Goal: Transaction & Acquisition: Download file/media

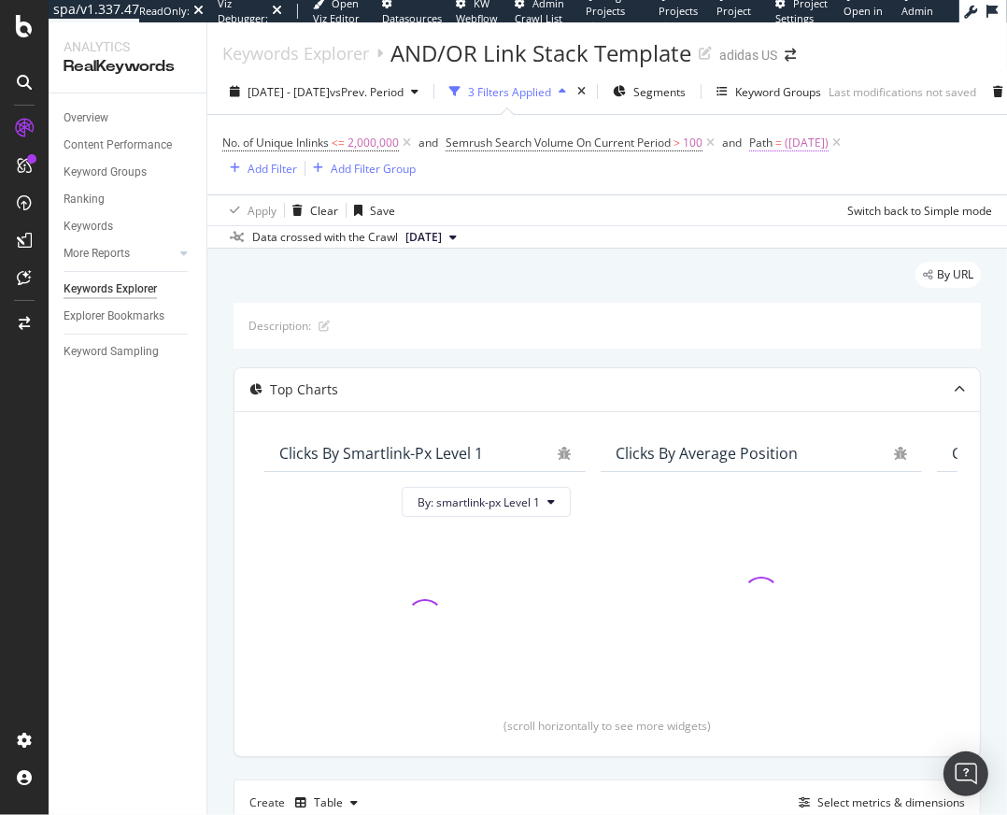
click at [823, 143] on span "(black_friday)" at bounding box center [807, 143] width 44 height 26
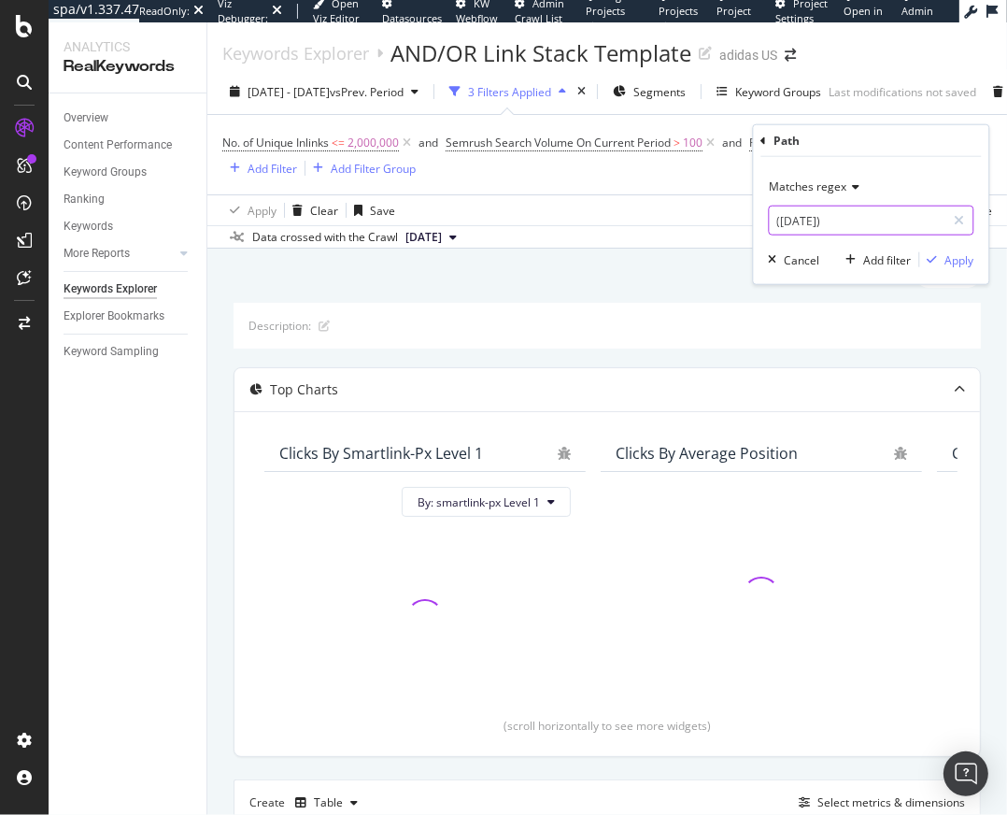
click at [794, 225] on input "(black_friday)" at bounding box center [857, 221] width 177 height 30
click at [788, 211] on input "(black_friday)" at bounding box center [857, 221] width 177 height 30
drag, startPoint x: 780, startPoint y: 221, endPoint x: 841, endPoint y: 224, distance: 60.8
click at [841, 224] on input "(black_friday)" at bounding box center [857, 221] width 177 height 30
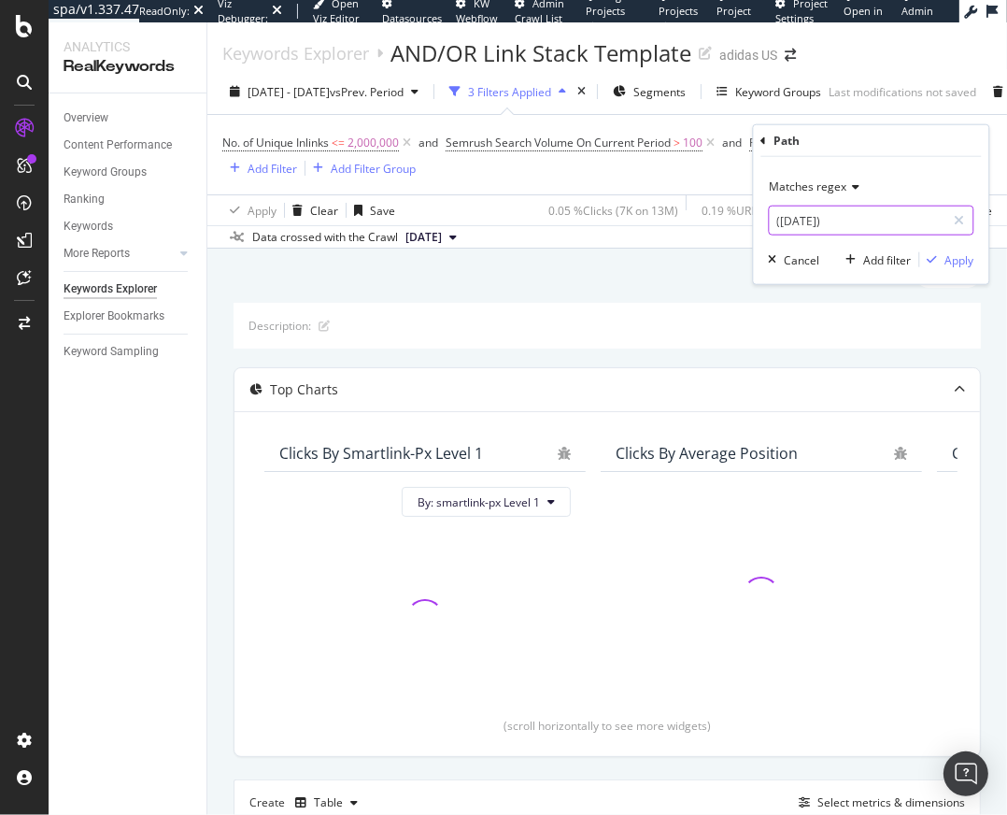
click at [792, 225] on input "(black_friday)" at bounding box center [857, 221] width 177 height 30
click at [793, 220] on input "(black_friday)" at bounding box center [857, 221] width 177 height 30
click at [805, 219] on input "(black_friday)" at bounding box center [857, 221] width 177 height 30
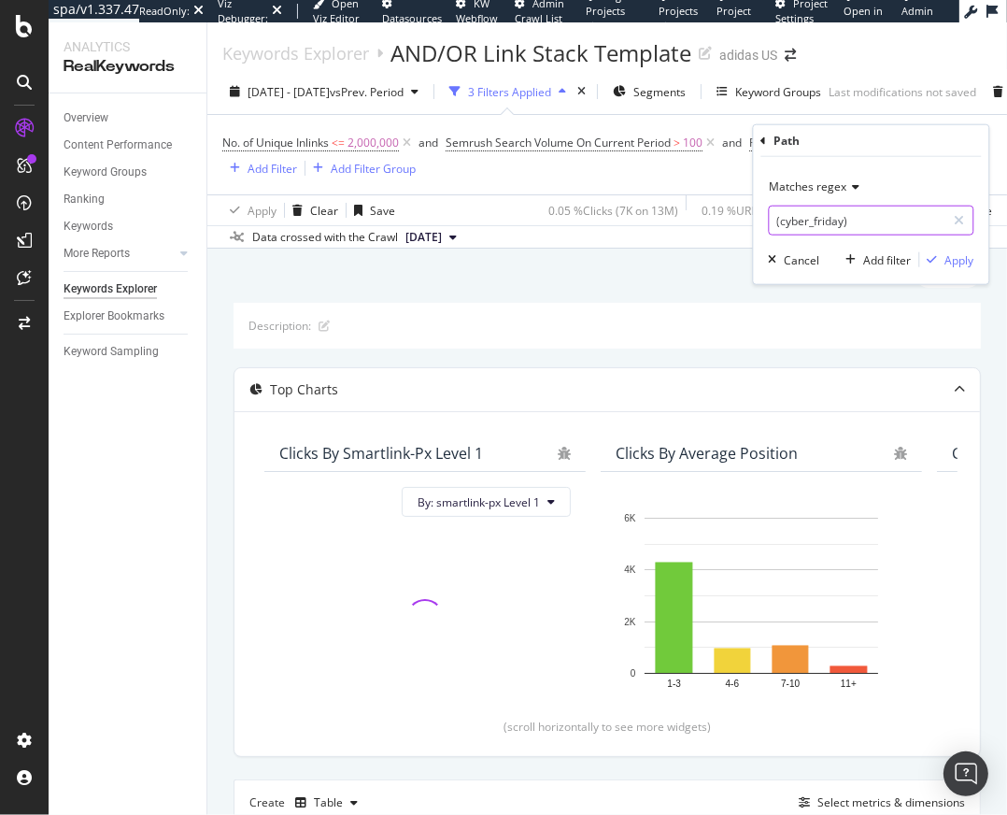
click at [825, 221] on input "(cyber_friday)" at bounding box center [857, 221] width 177 height 30
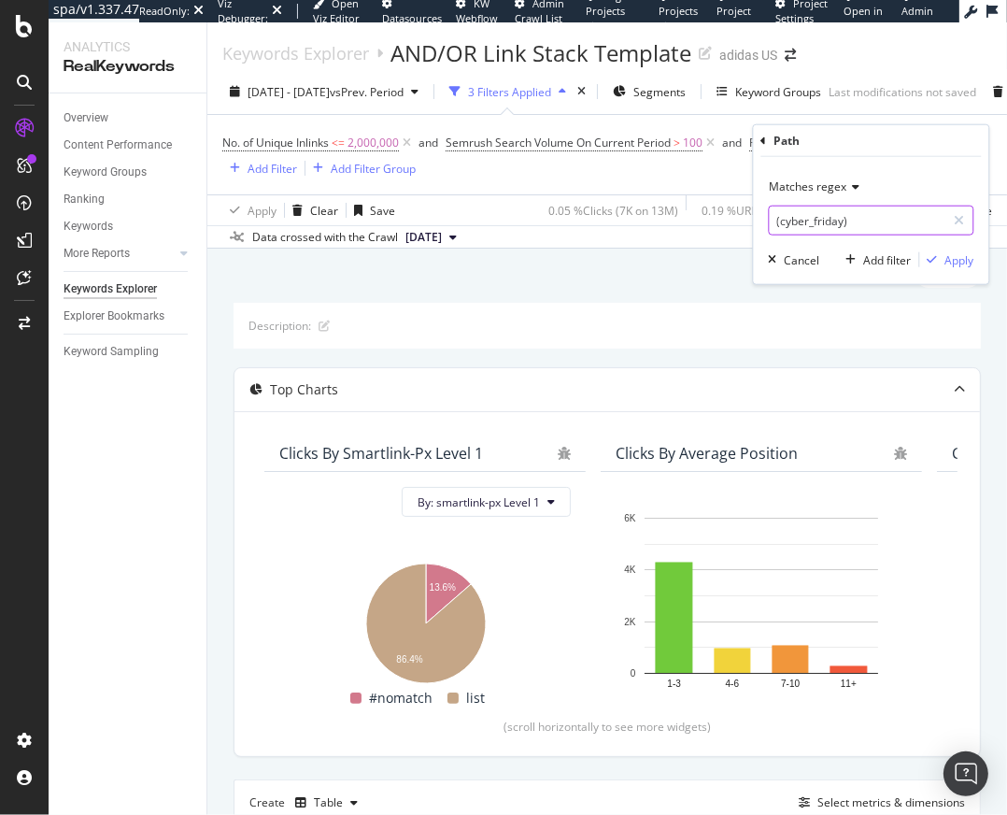
click at [828, 220] on input "(cyber_friday)" at bounding box center [857, 221] width 177 height 30
type input "(cyber_monday)"
click at [955, 264] on div "Apply" at bounding box center [958, 259] width 29 height 16
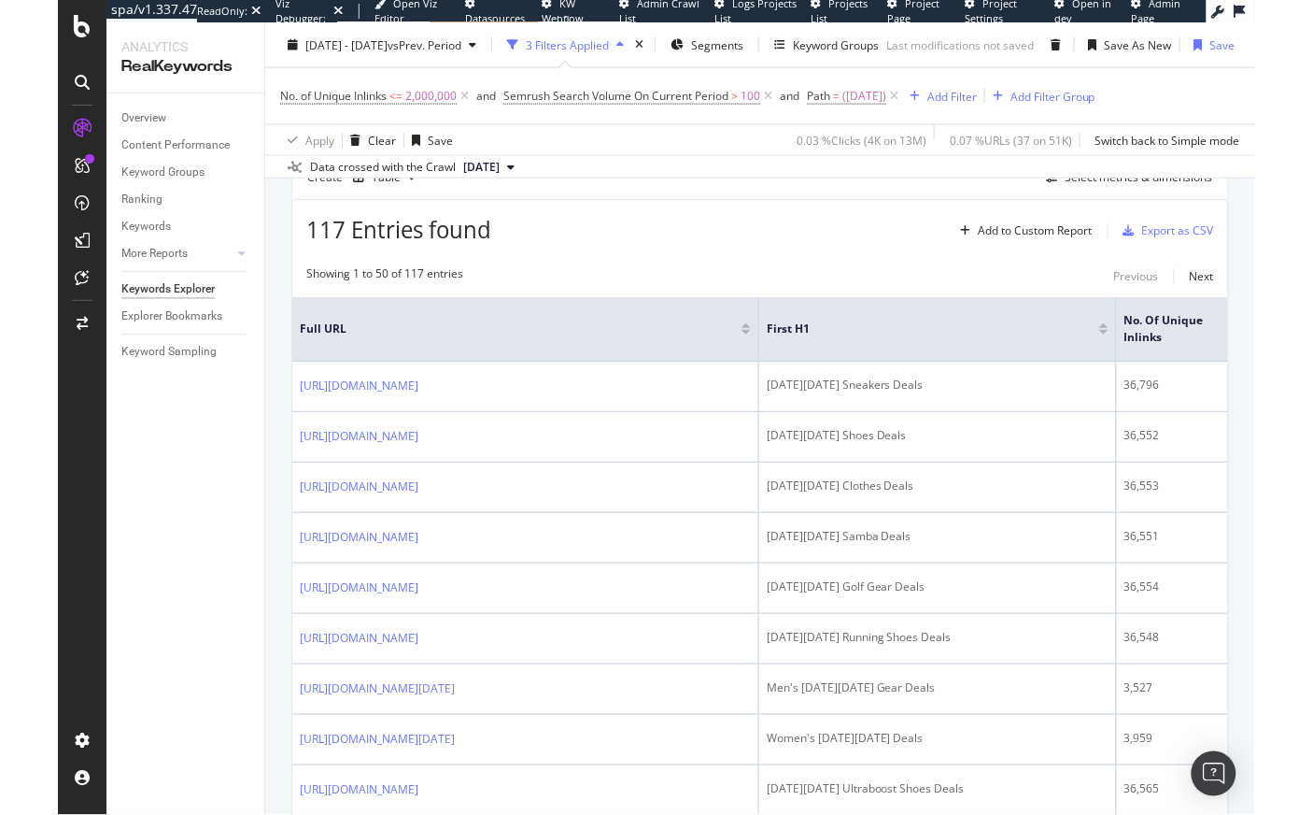
scroll to position [578, 0]
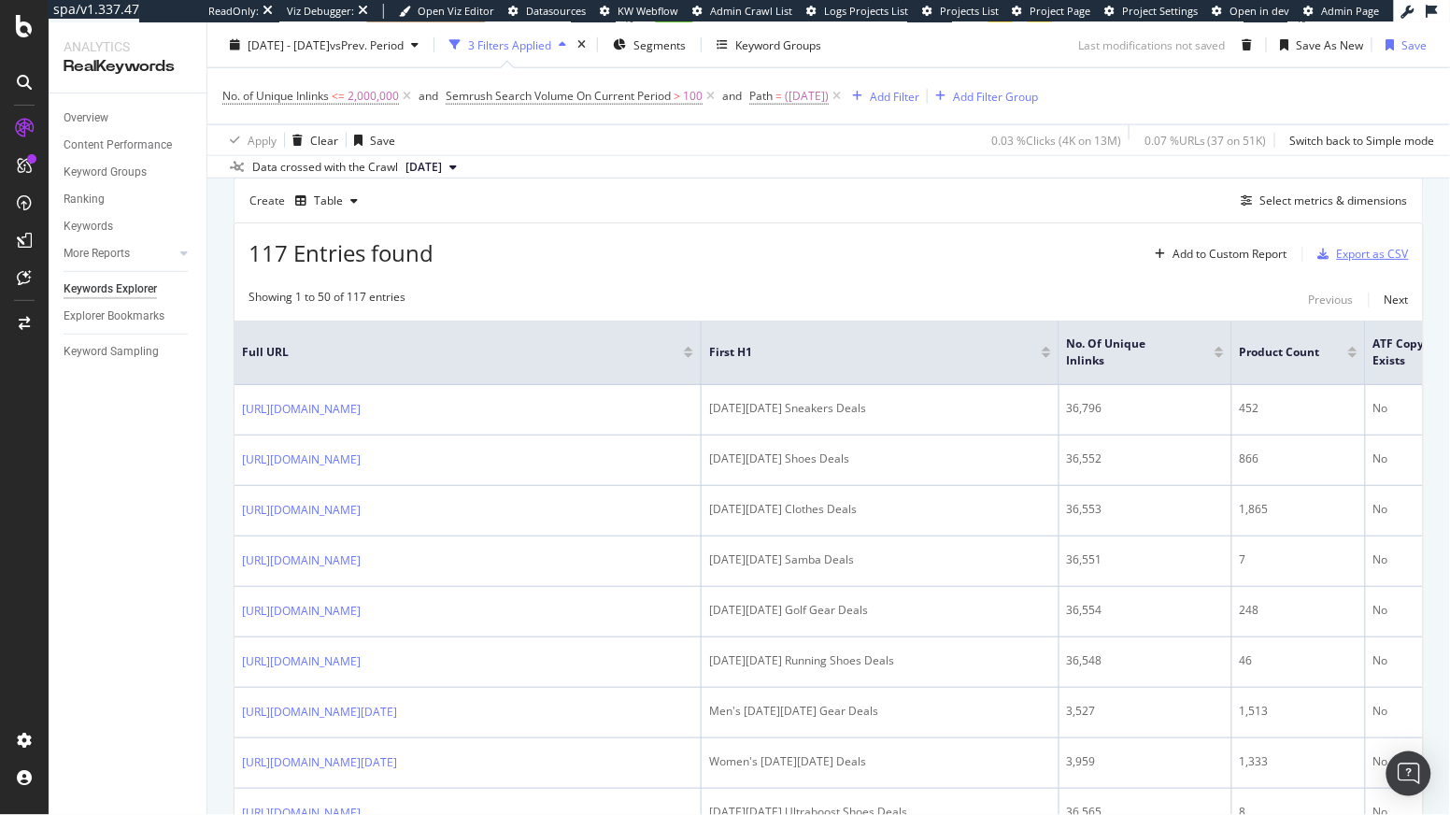
click at [1006, 250] on div "Export as CSV" at bounding box center [1373, 254] width 72 height 16
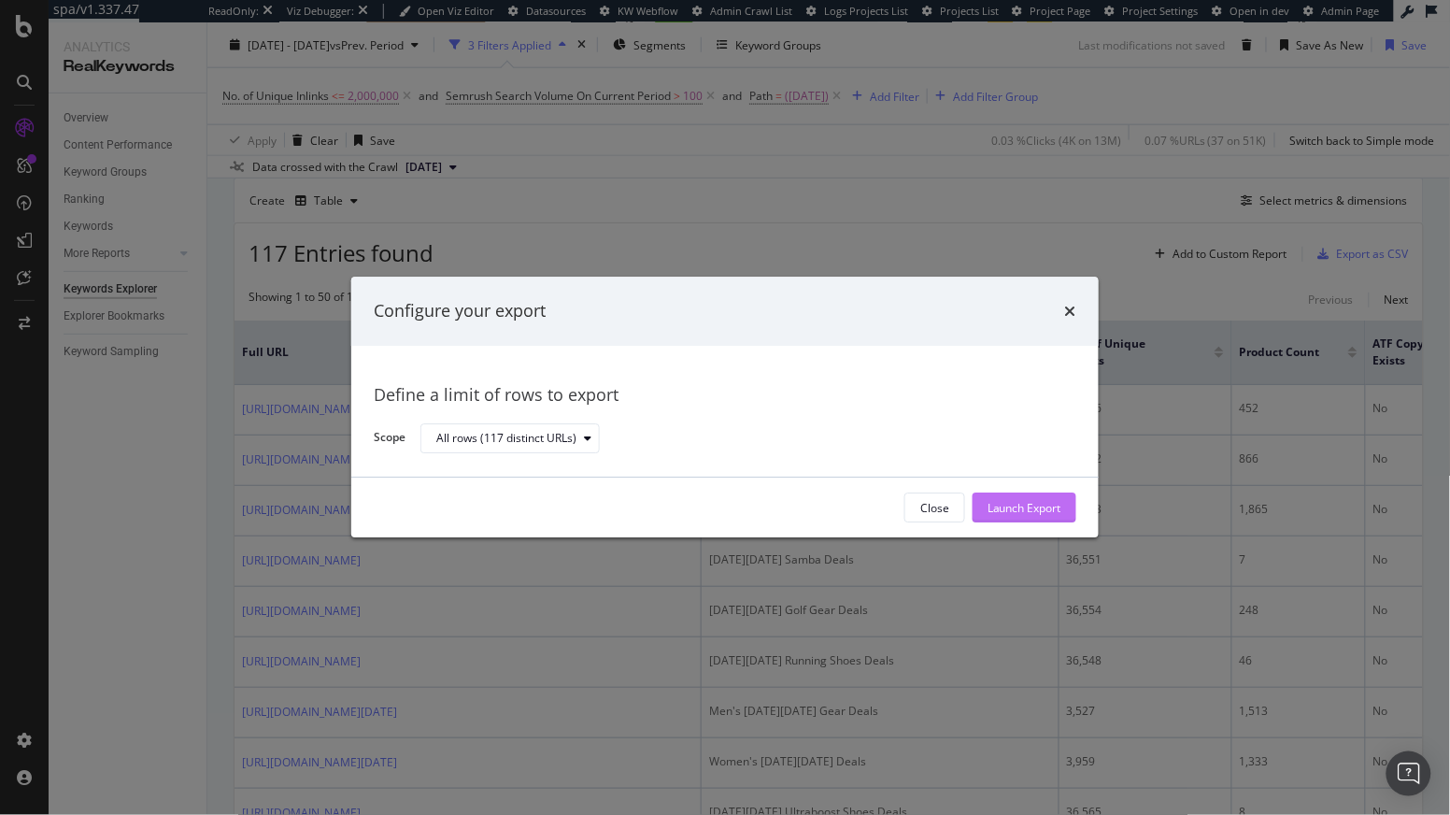
click at [1006, 513] on div "Launch Export" at bounding box center [1024, 508] width 74 height 16
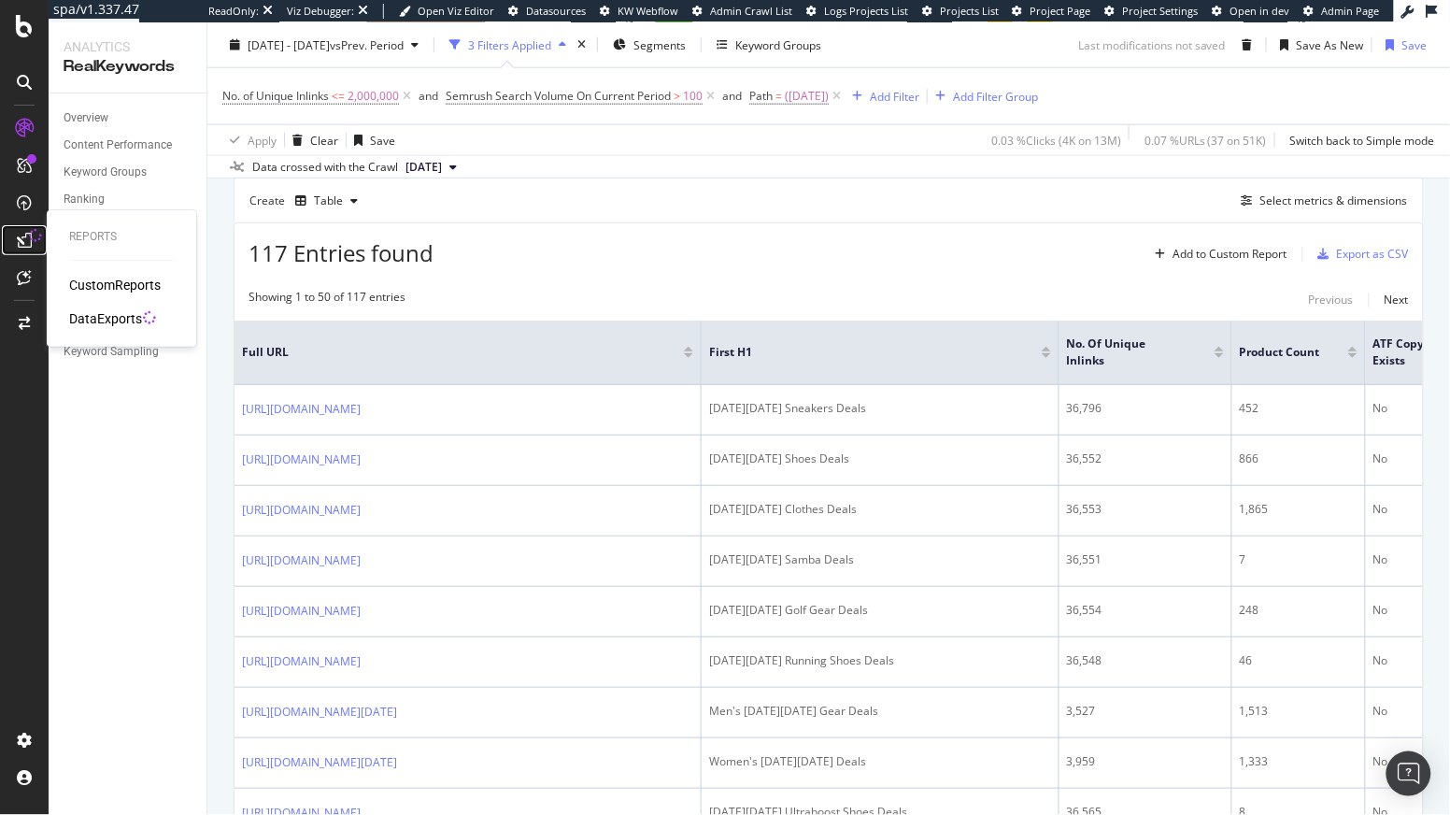
click at [24, 237] on icon at bounding box center [24, 240] width 15 height 15
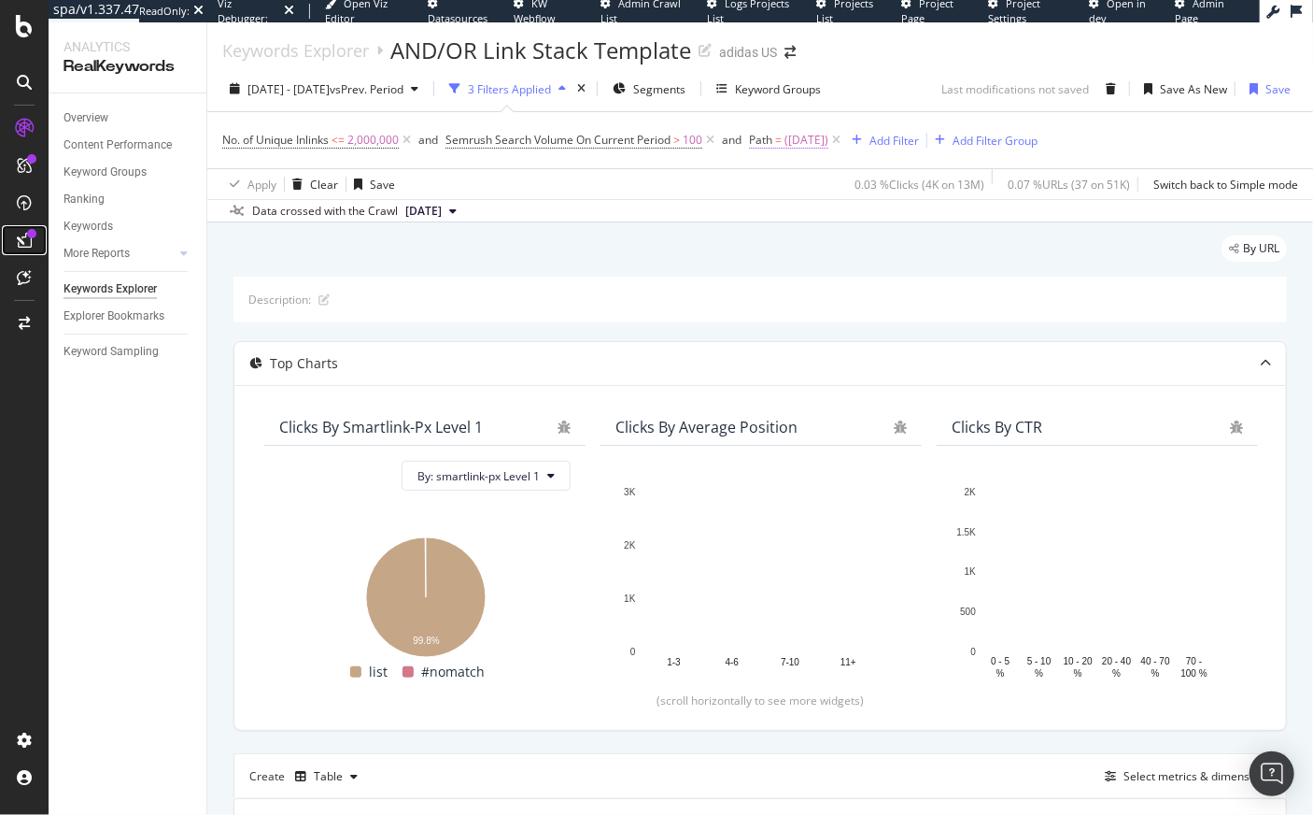
scroll to position [0, 0]
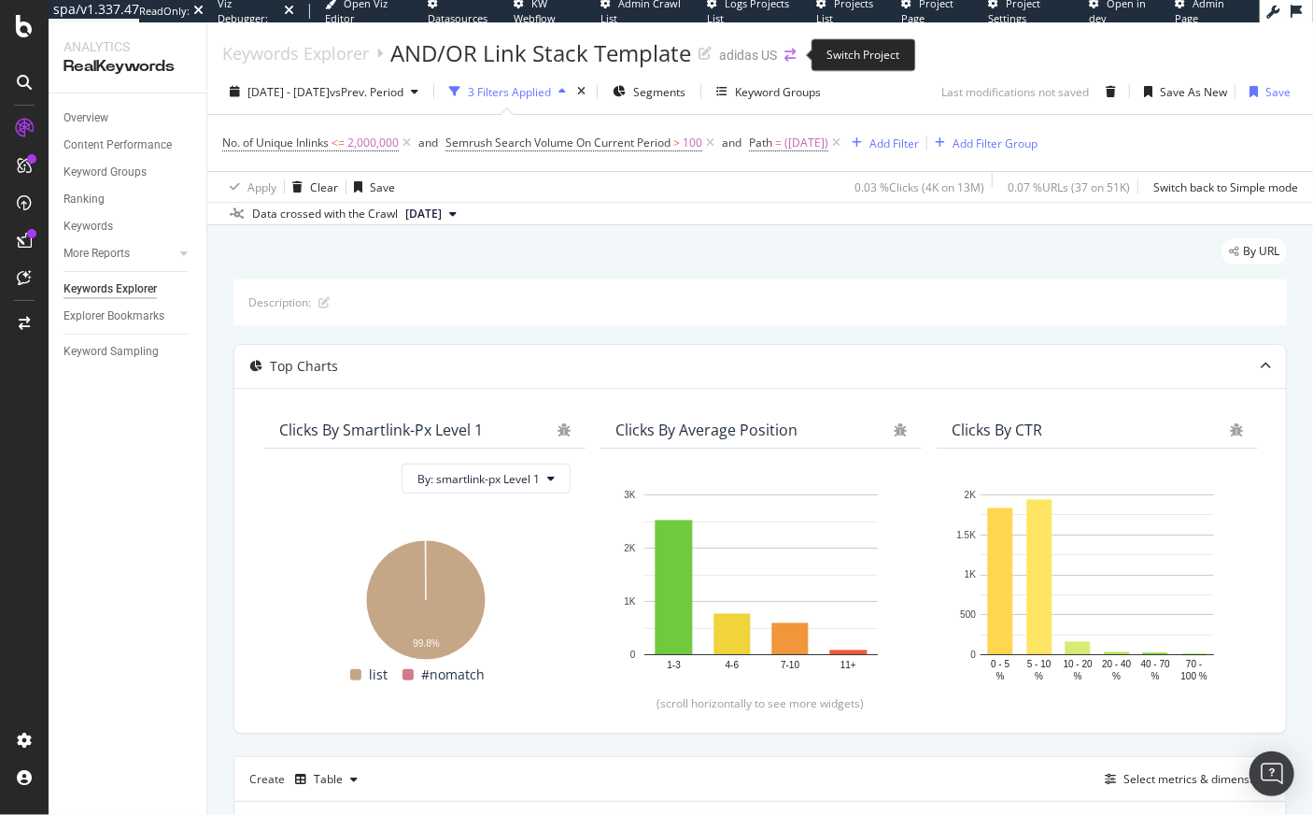
click at [787, 56] on icon "arrow-right-arrow-left" at bounding box center [790, 55] width 11 height 13
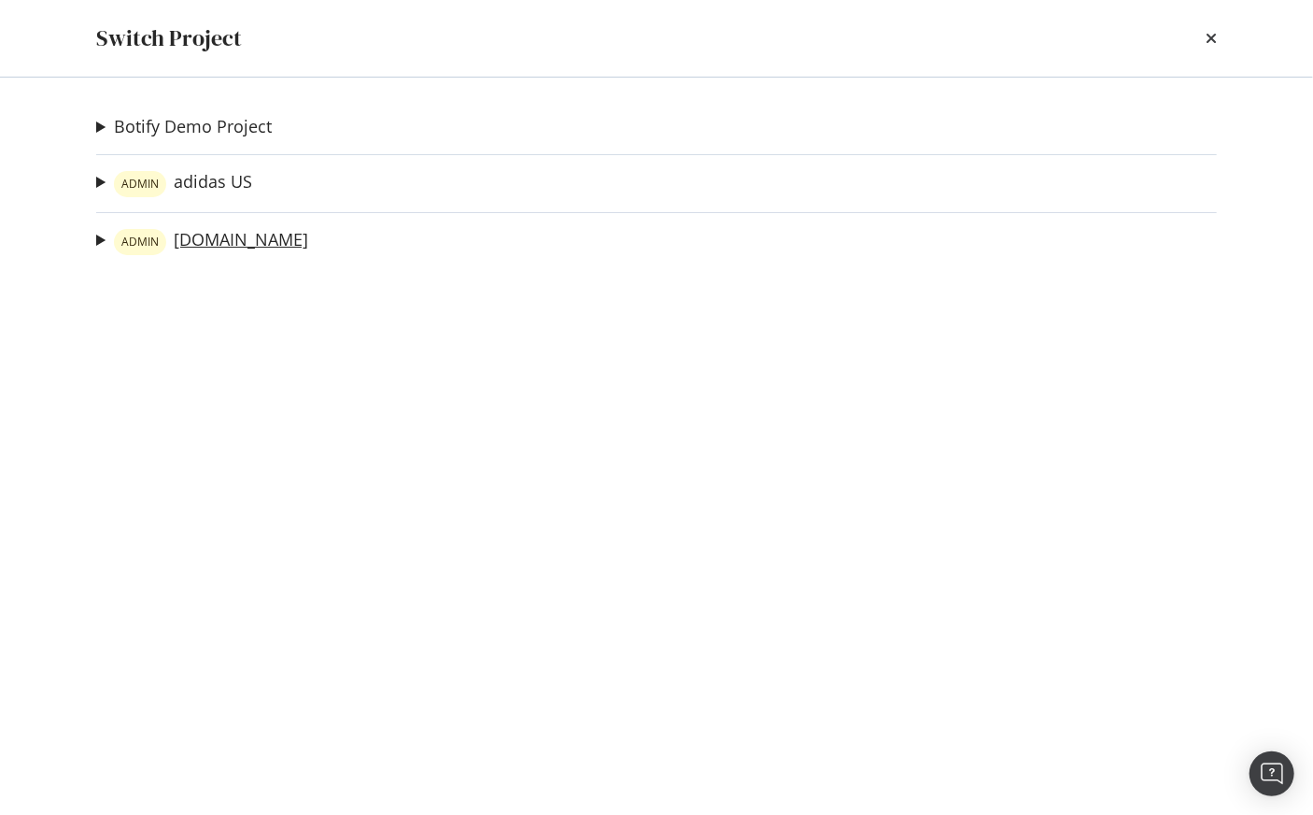
click at [203, 241] on link "ADMIN adidas.ca" at bounding box center [211, 242] width 194 height 26
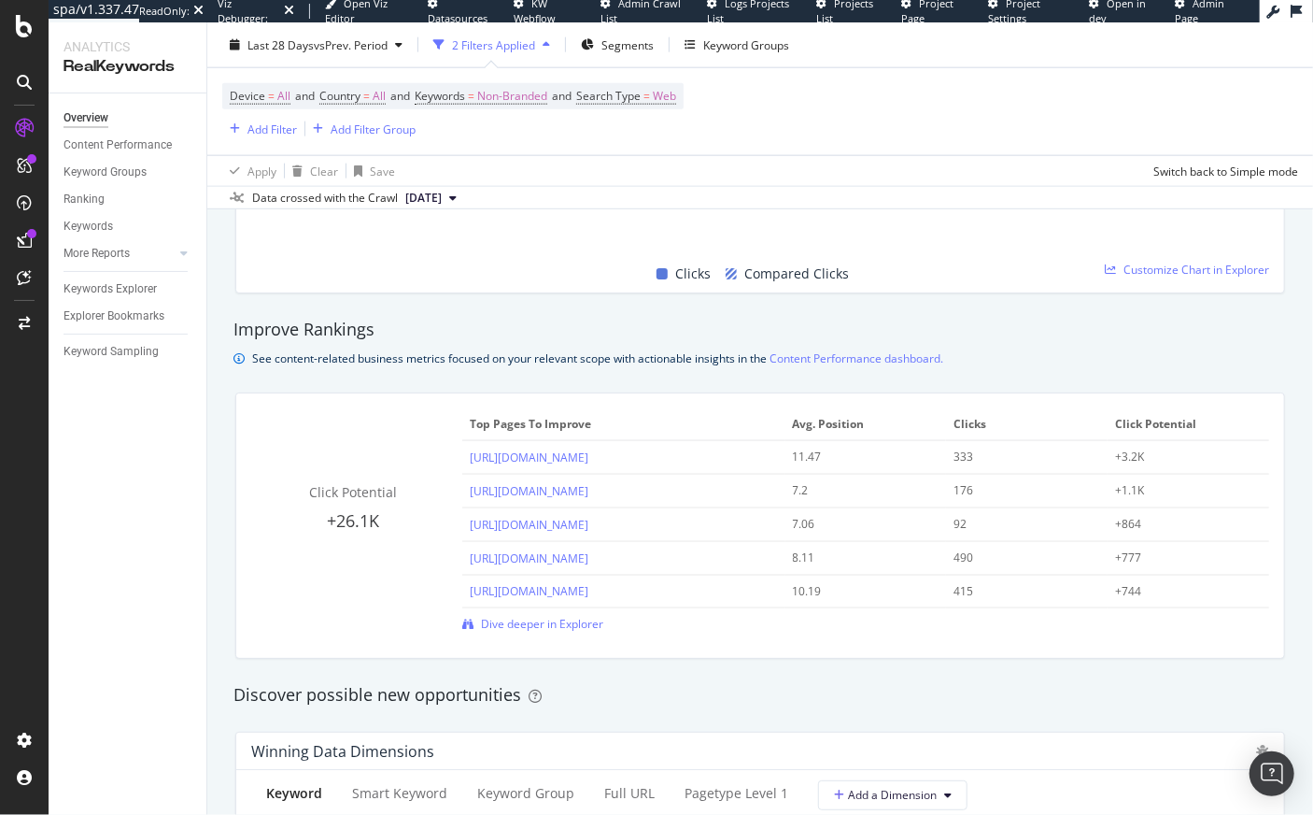
scroll to position [1285, 0]
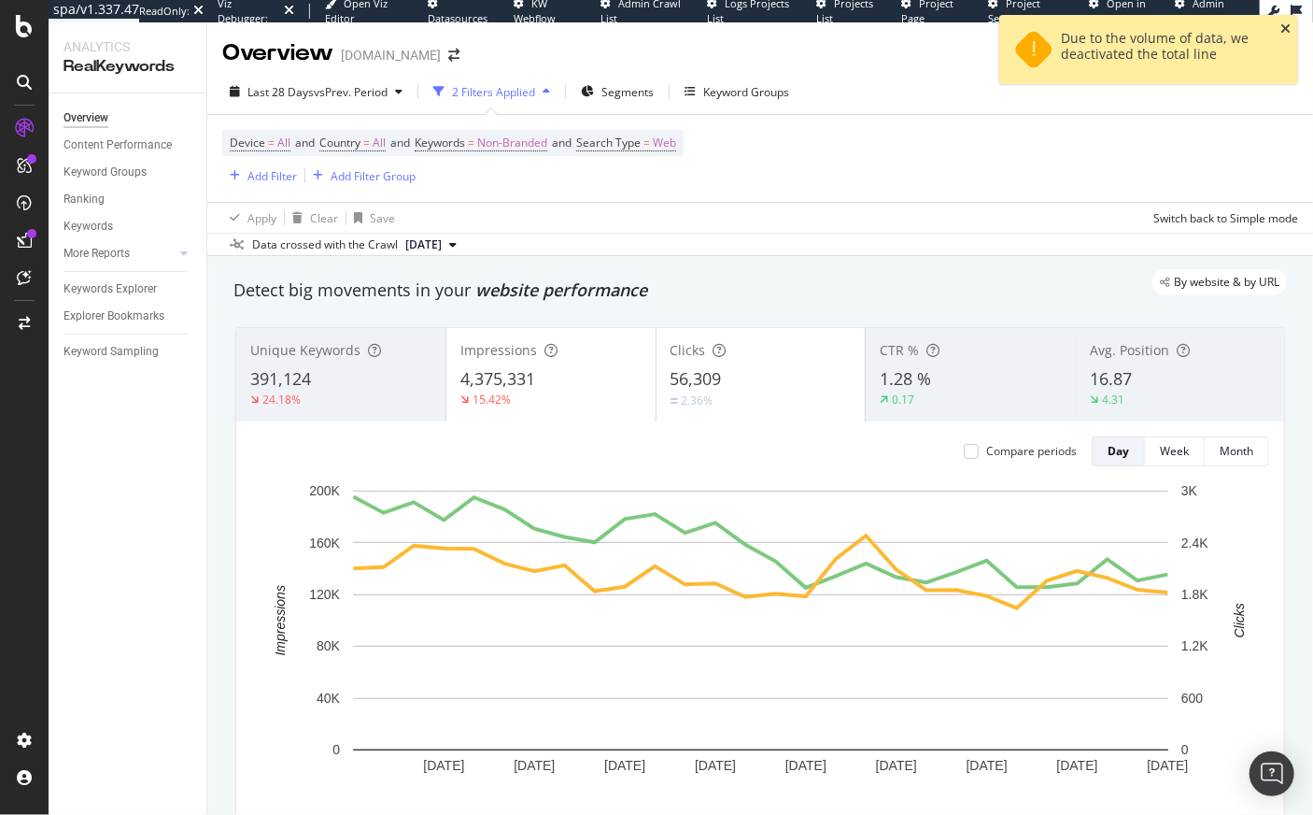
click at [1006, 25] on icon "close toast" at bounding box center [1286, 28] width 10 height 13
click at [1006, 29] on icon "close toast" at bounding box center [1286, 28] width 10 height 13
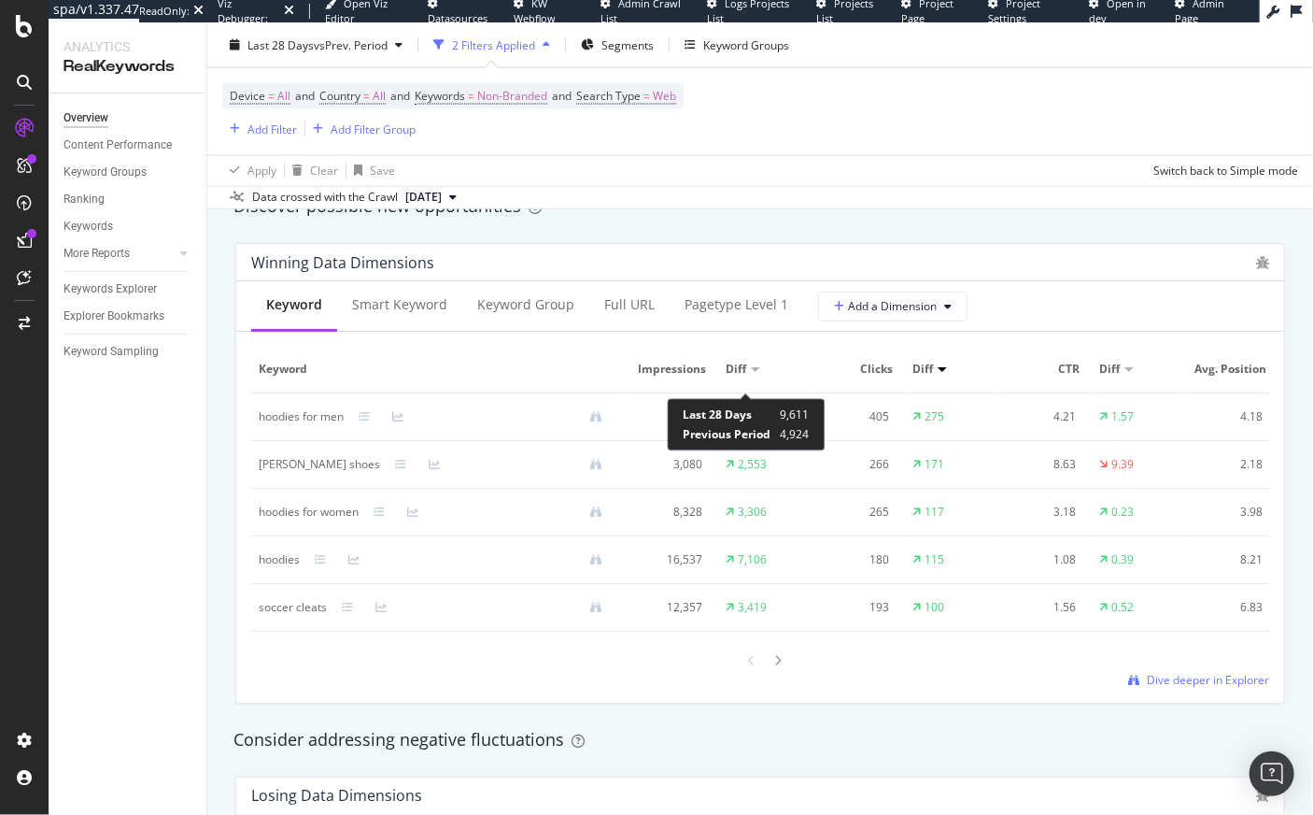
scroll to position [1691, 0]
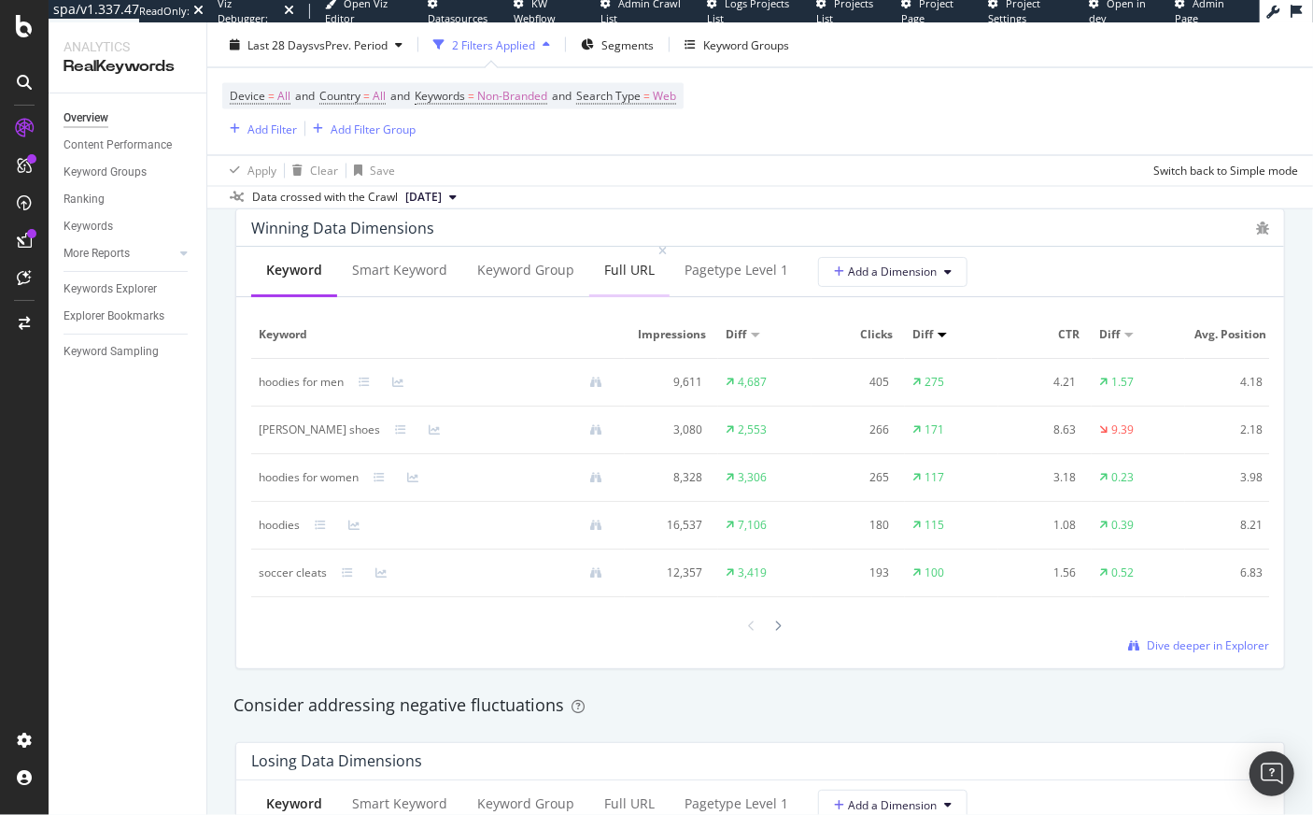
click at [604, 274] on div "Full URL" at bounding box center [629, 270] width 50 height 19
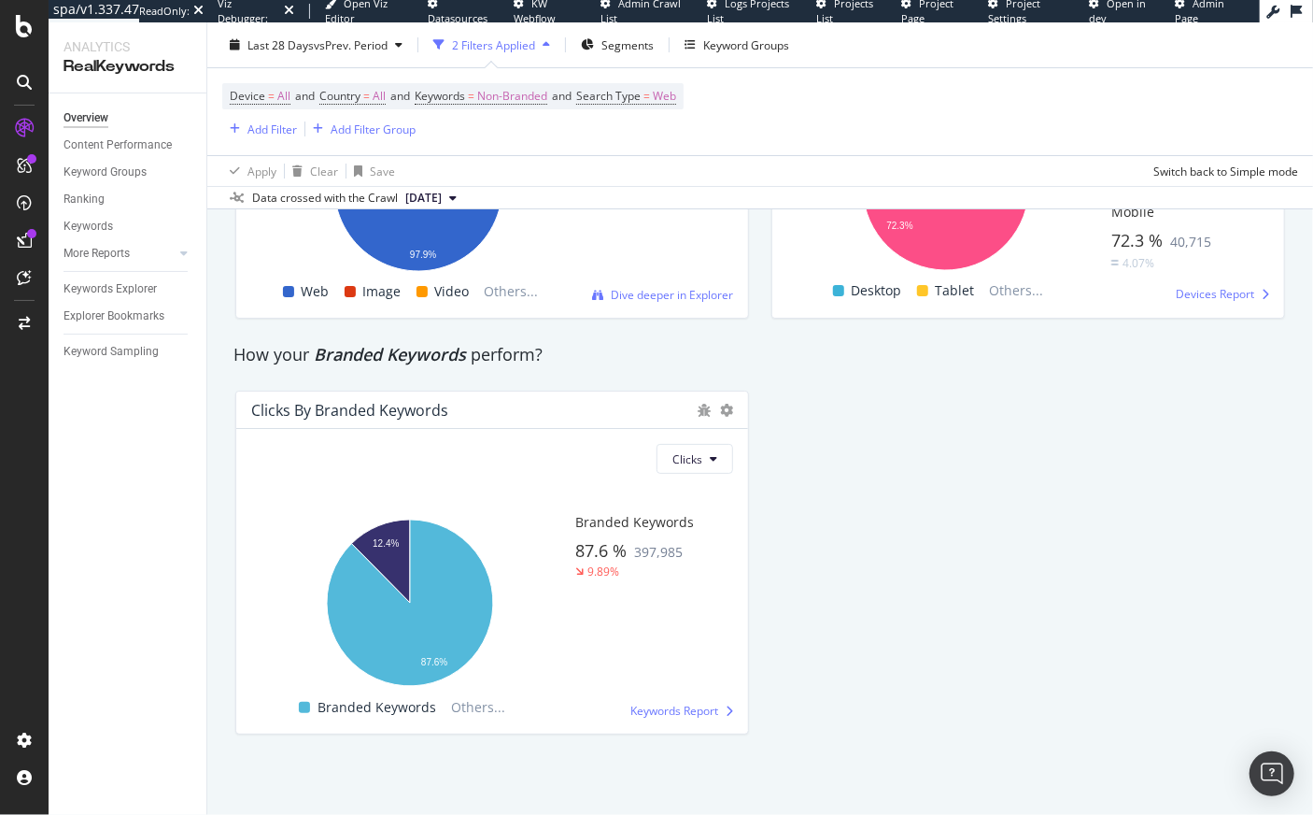
scroll to position [0, 0]
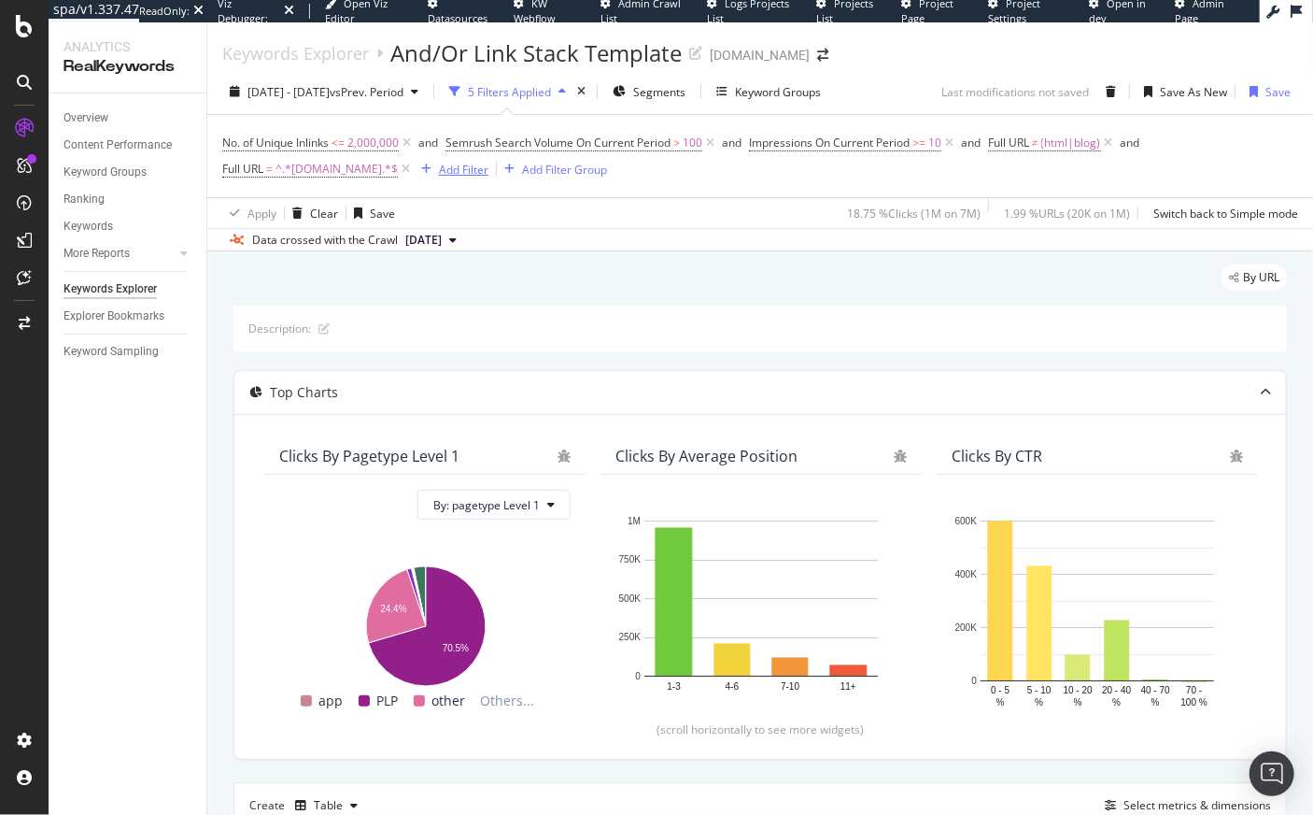
click at [460, 176] on div "Add Filter" at bounding box center [464, 170] width 50 height 16
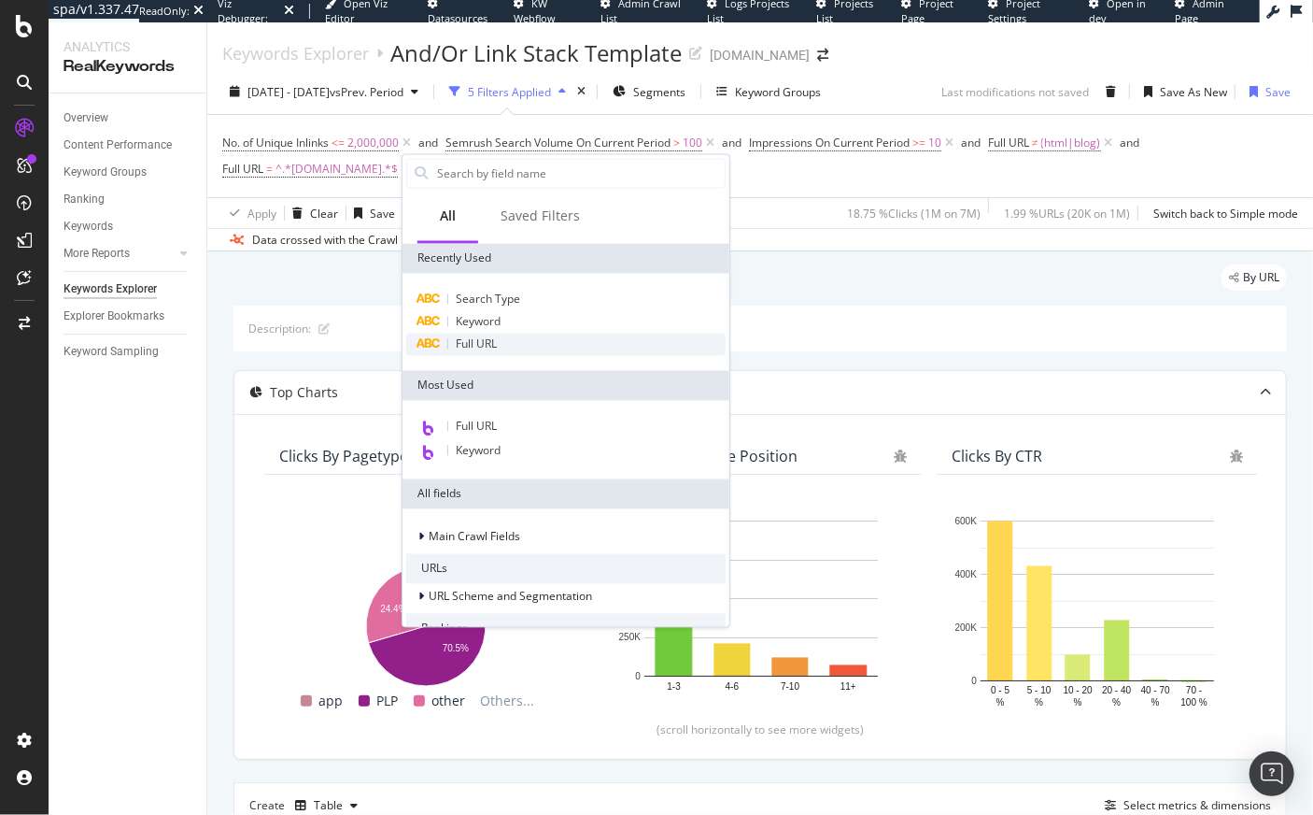
click at [476, 348] on span "Full URL" at bounding box center [476, 344] width 41 height 16
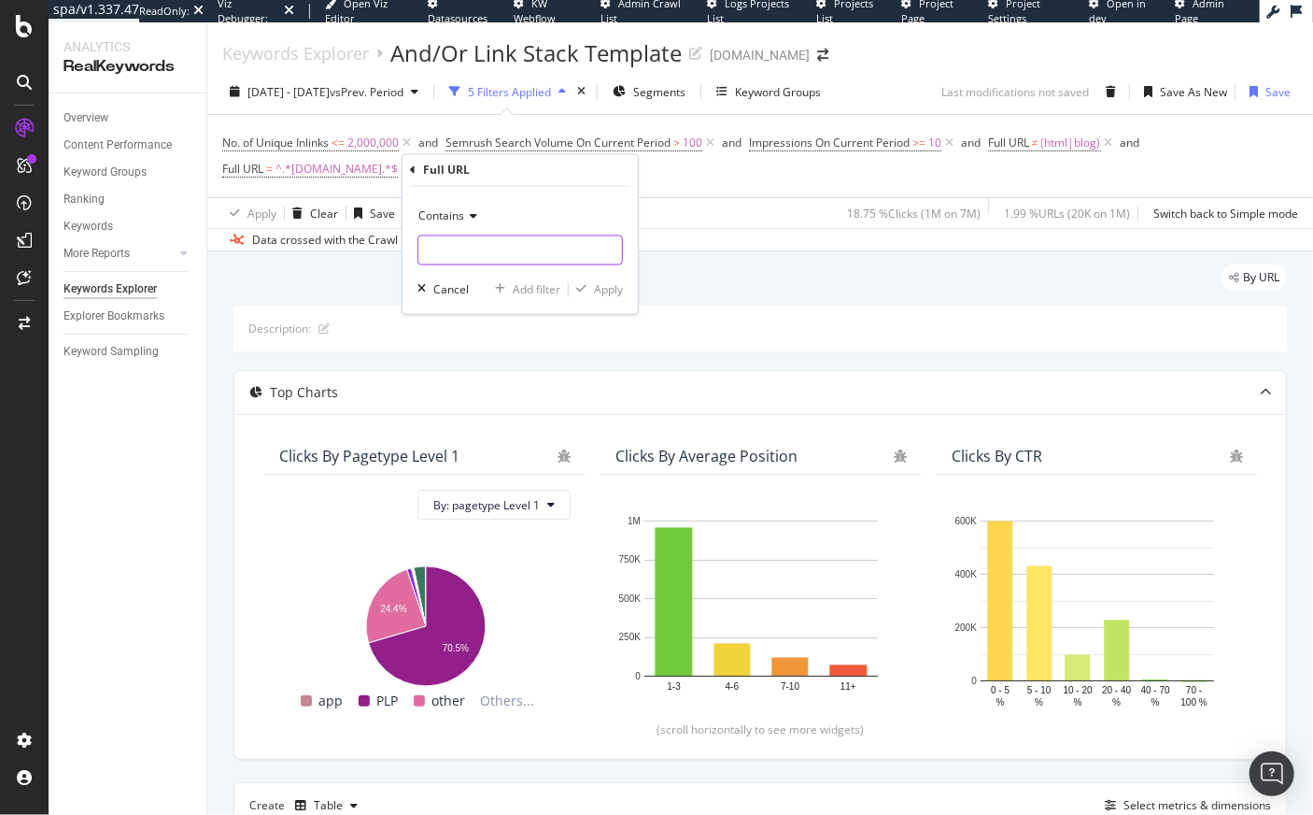
click at [453, 253] on input "text" at bounding box center [521, 250] width 204 height 30
type input "("
type input "cyber_monday"
click at [594, 287] on div "Apply" at bounding box center [608, 289] width 29 height 16
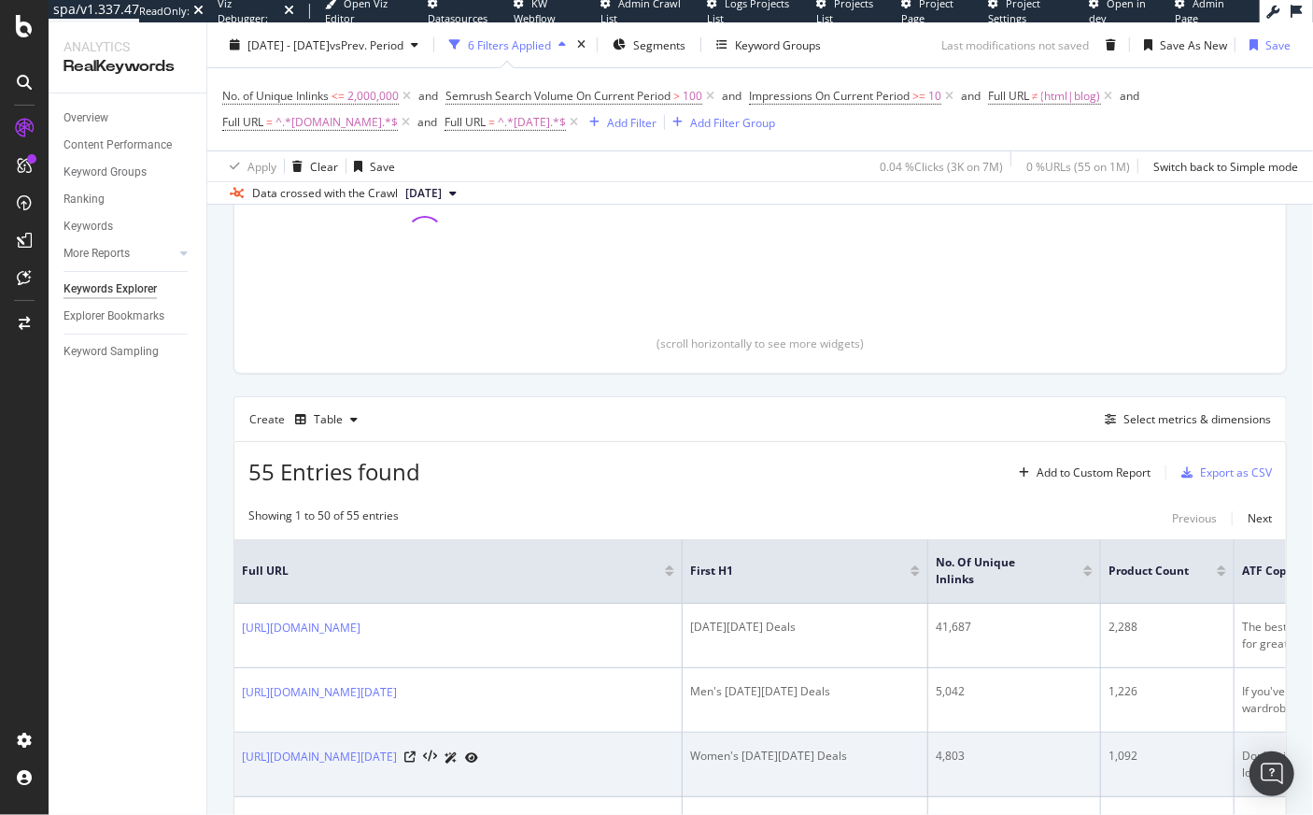
scroll to position [410, 0]
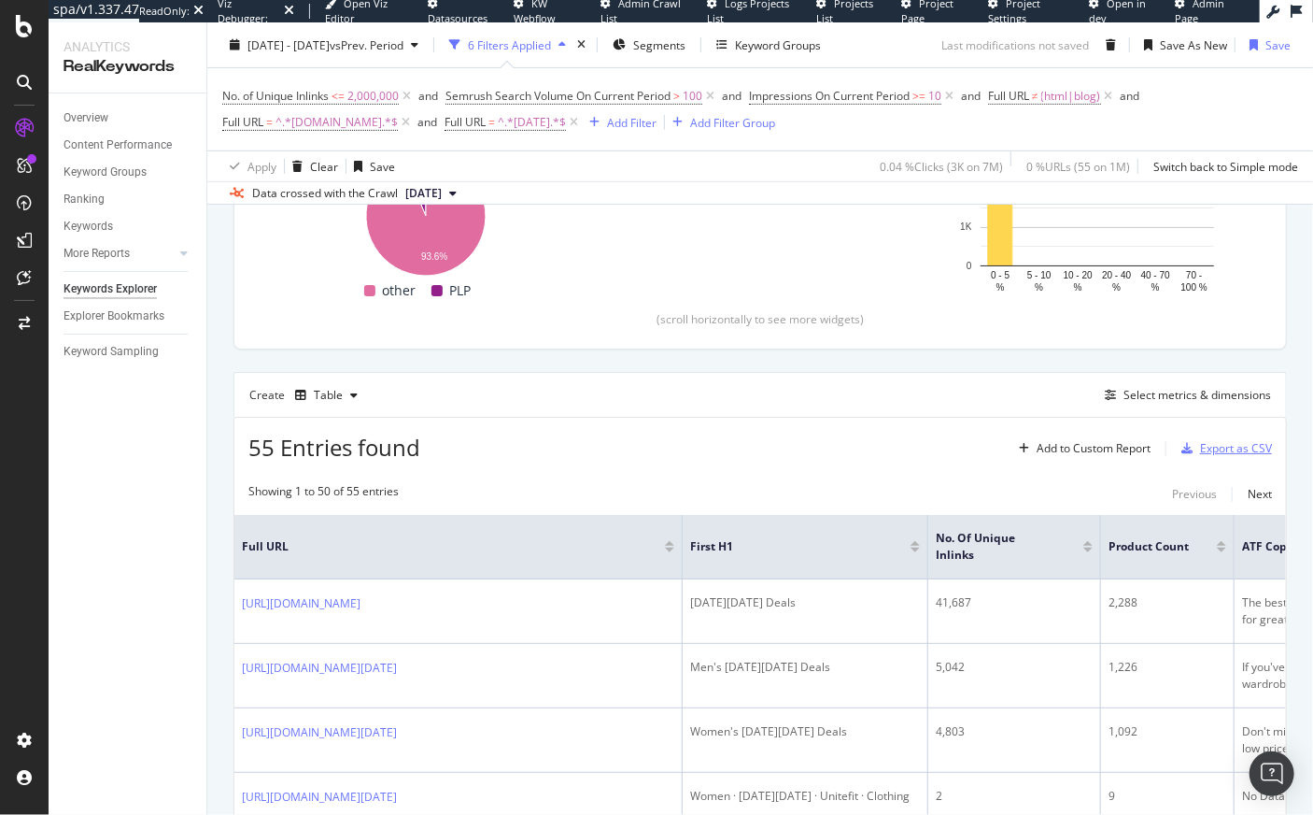
click at [1231, 453] on div "Export as CSV" at bounding box center [1236, 448] width 72 height 16
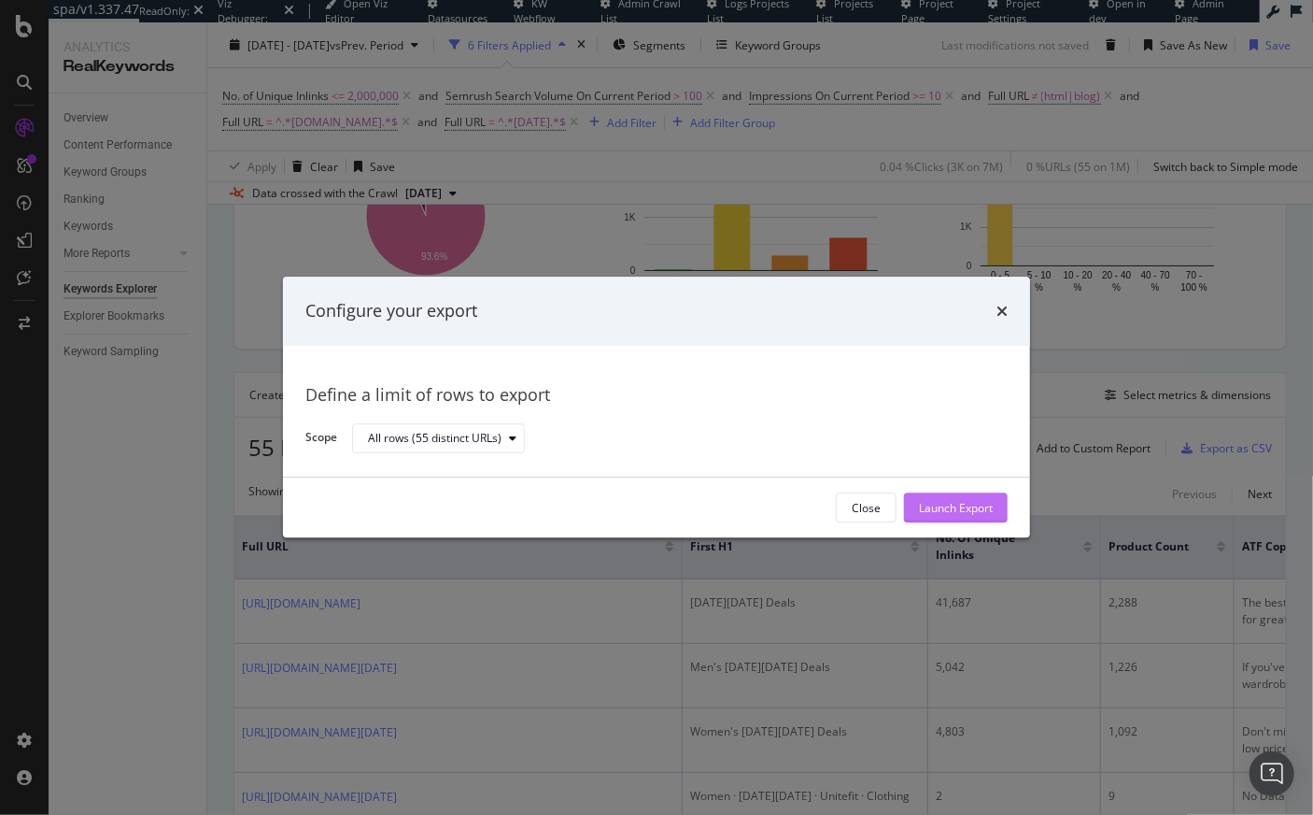
click at [948, 509] on div "Launch Export" at bounding box center [956, 508] width 74 height 16
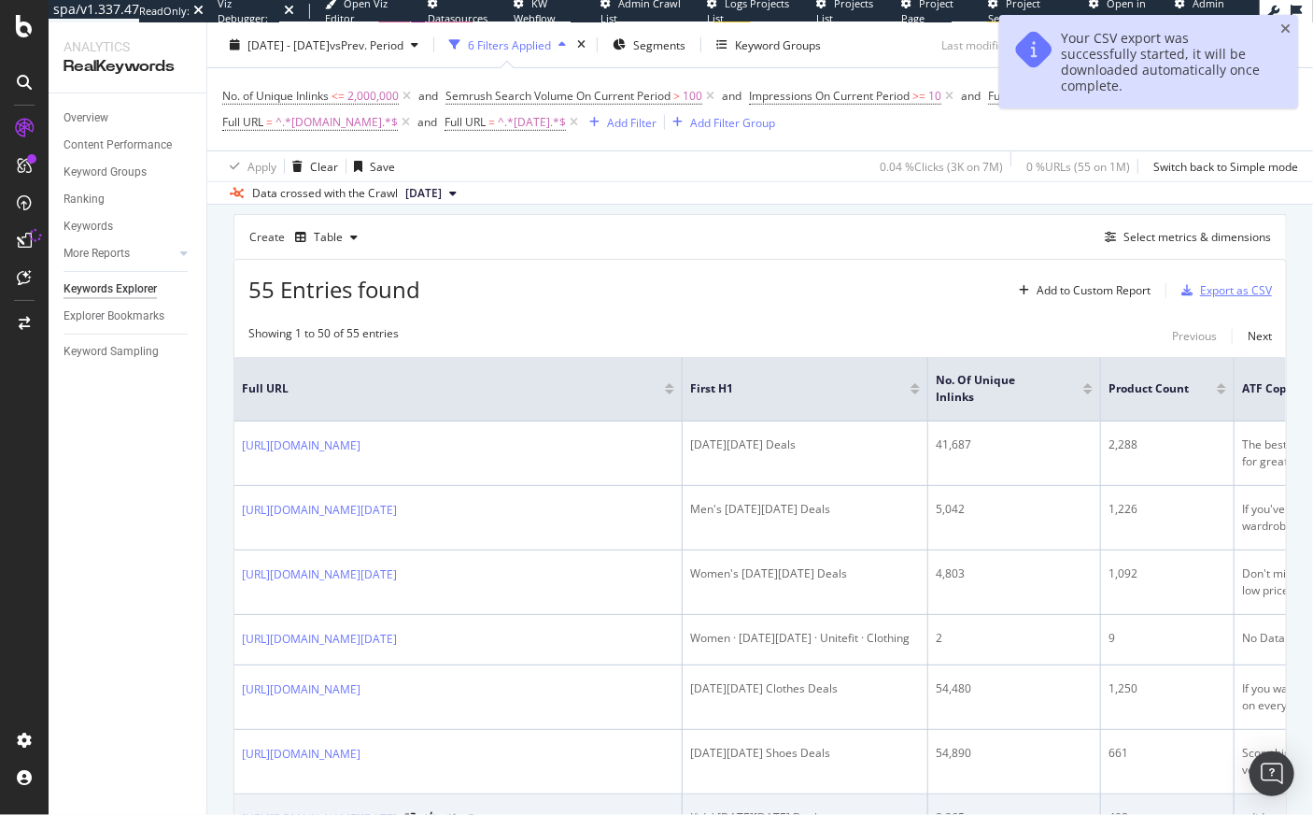
scroll to position [703, 0]
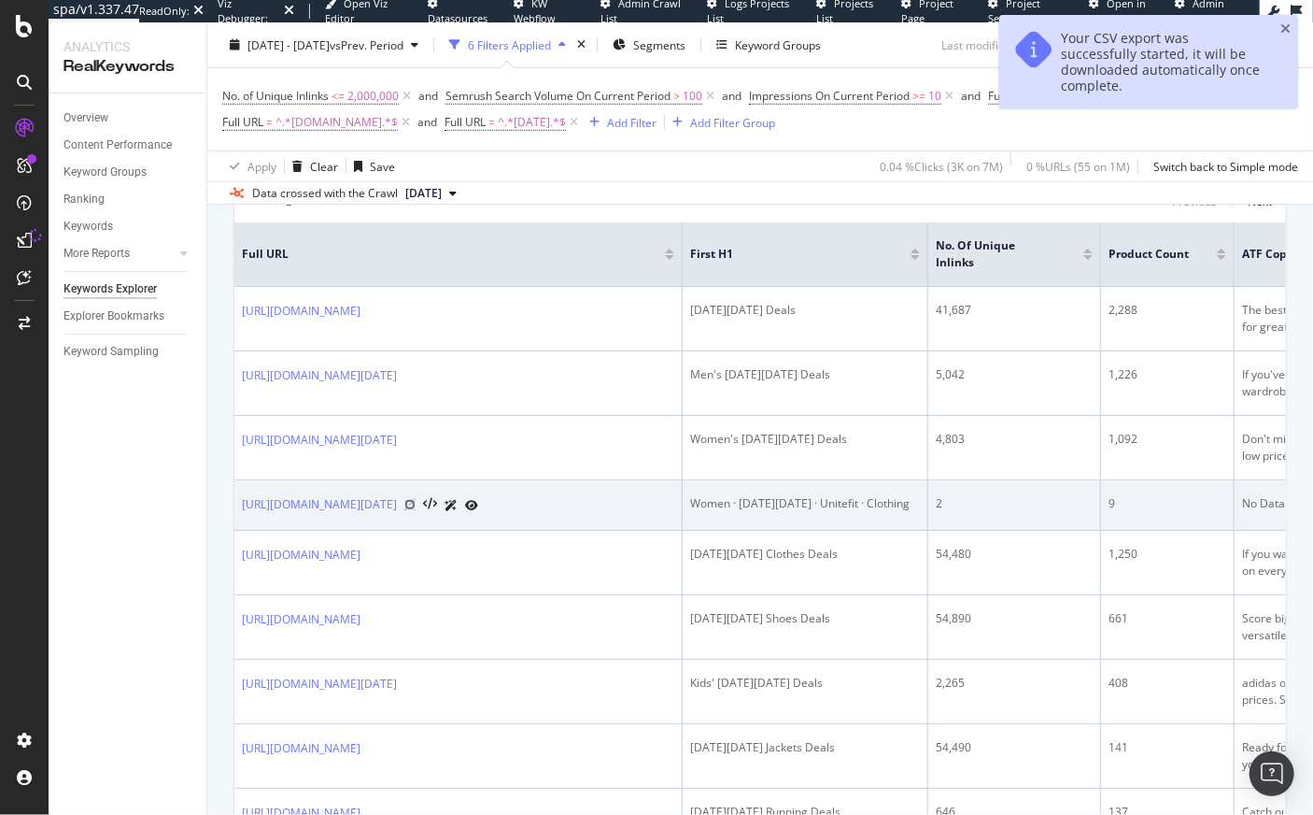
click at [416, 505] on icon at bounding box center [410, 504] width 11 height 11
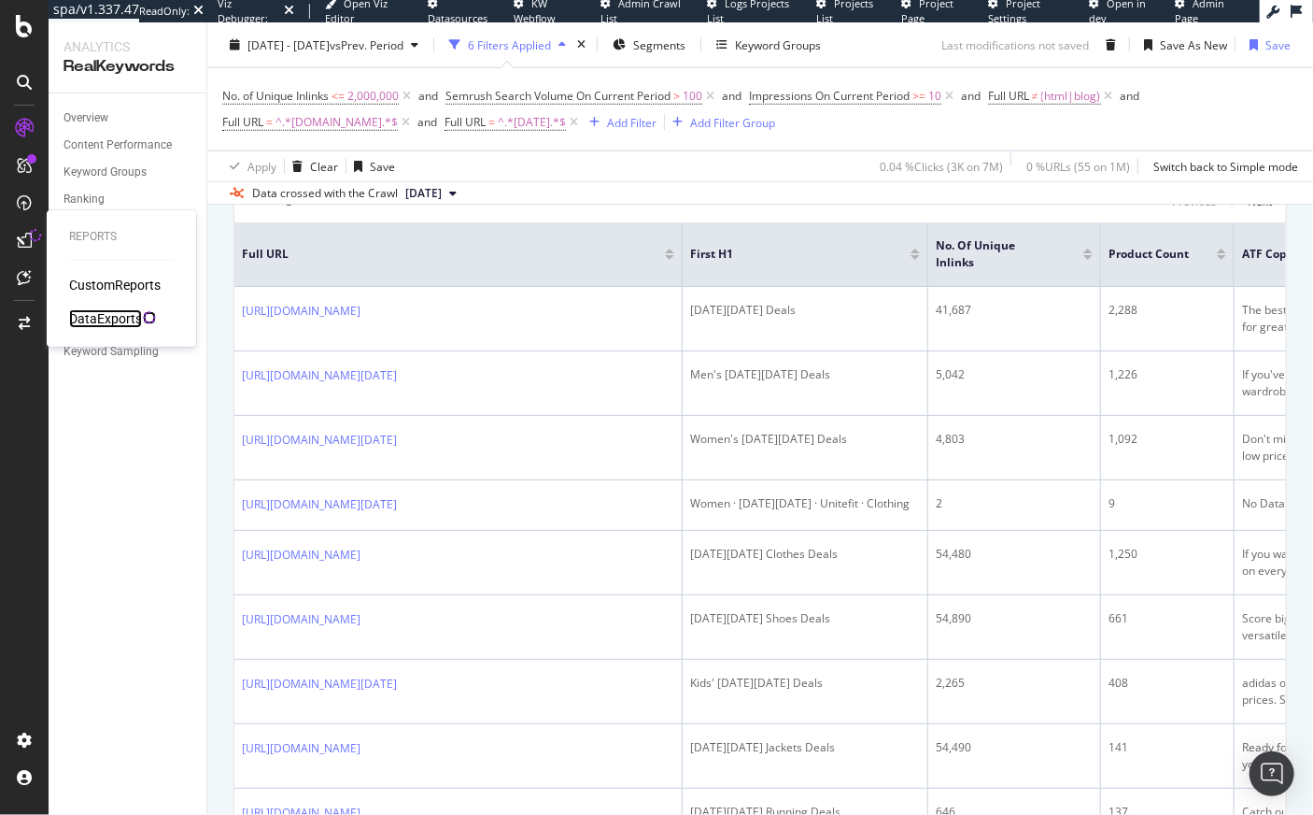
click at [116, 313] on div "DataExports" at bounding box center [105, 318] width 73 height 19
